Goal: Information Seeking & Learning: Learn about a topic

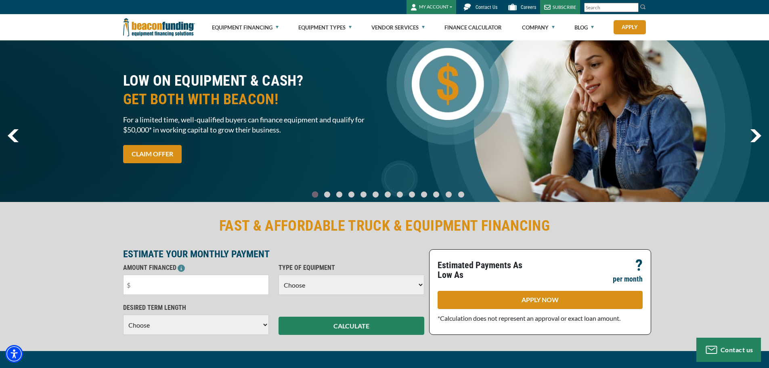
click at [628, 8] on input "Search" at bounding box center [611, 7] width 55 height 9
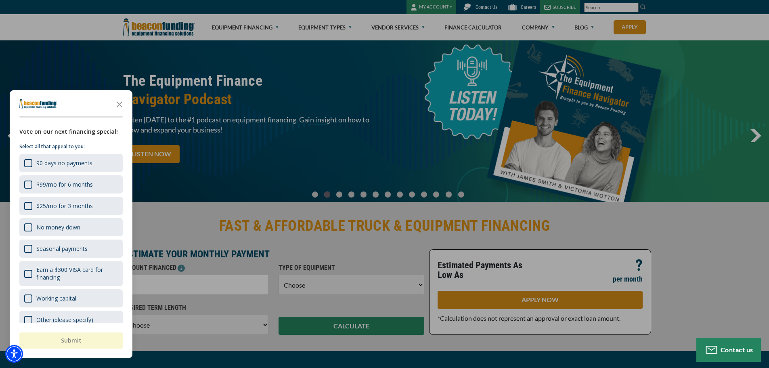
click at [605, 6] on div "button" at bounding box center [384, 184] width 769 height 368
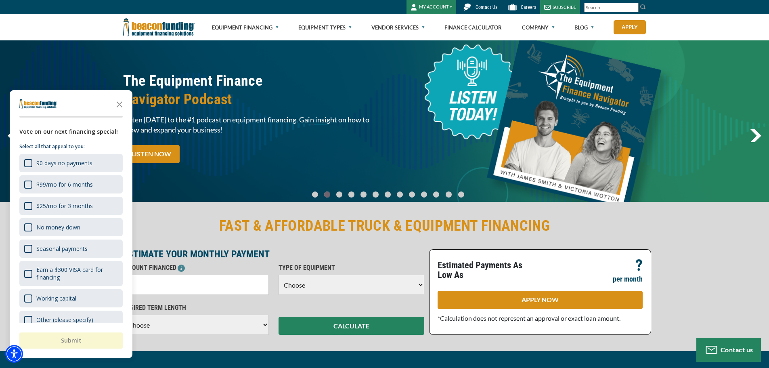
click at [605, 6] on input "Search" at bounding box center [611, 7] width 55 height 9
paste input "standard forestry chipper truck"
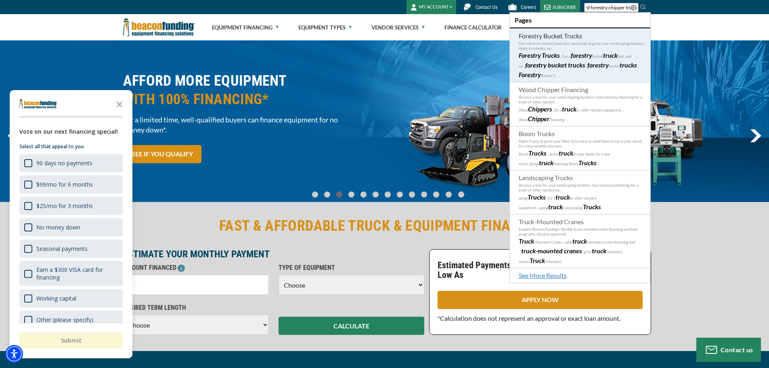
type input "standard forestry chipper truck"
click at [556, 43] on p "Get a forestry bucket truck fast, and easily to grow your hardscaping business.…" at bounding box center [582, 46] width 127 height 10
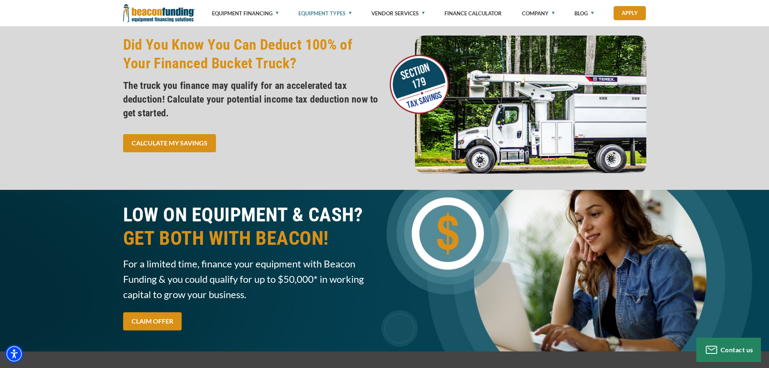
scroll to position [1413, 0]
